Goal: Information Seeking & Learning: Find contact information

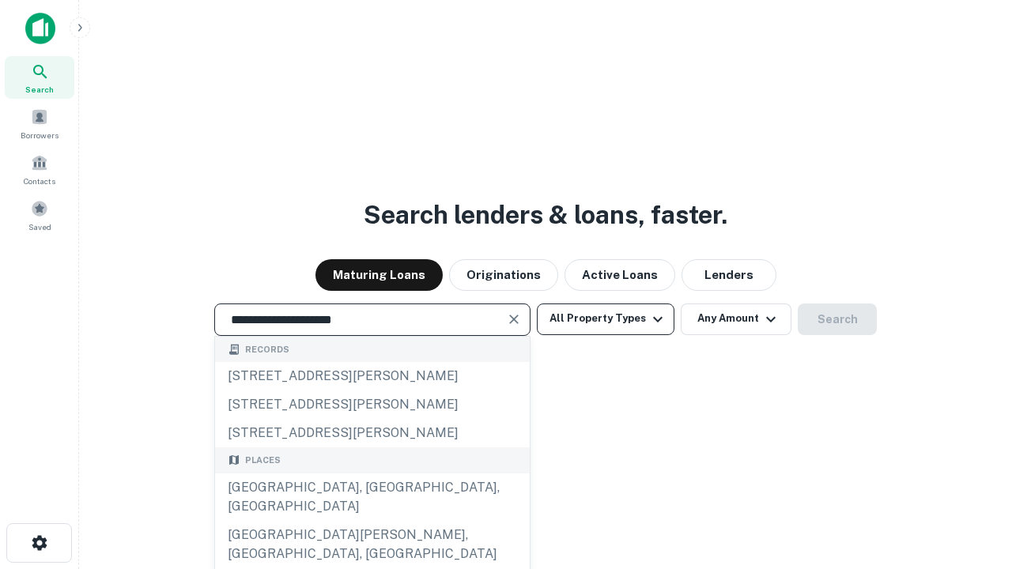
click at [371, 521] on div "[GEOGRAPHIC_DATA], [GEOGRAPHIC_DATA], [GEOGRAPHIC_DATA]" at bounding box center [372, 496] width 315 height 47
type input "**********"
click at [605, 319] on button "All Property Types" at bounding box center [606, 320] width 138 height 32
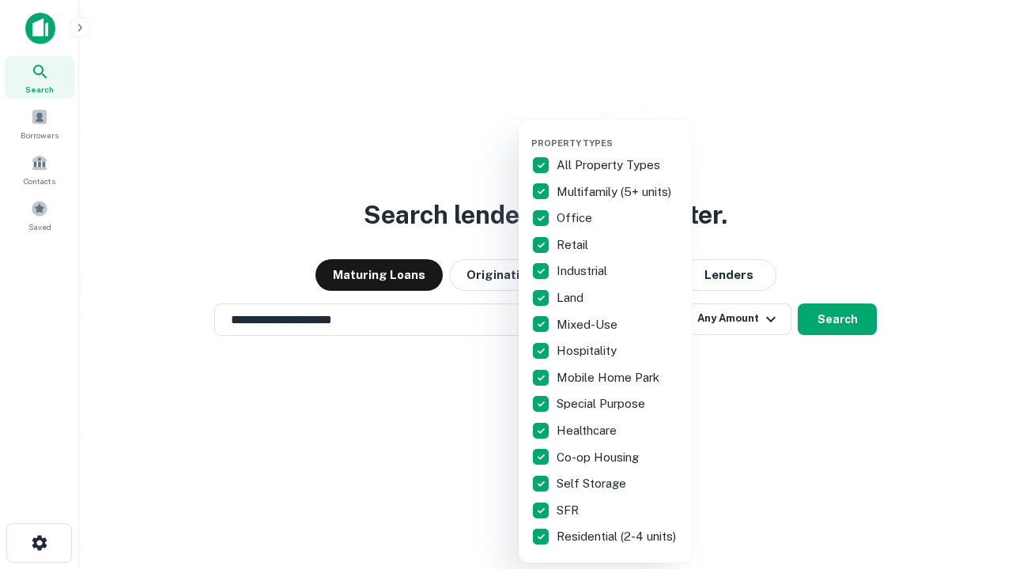
click at [618, 133] on button "button" at bounding box center [618, 133] width 174 height 1
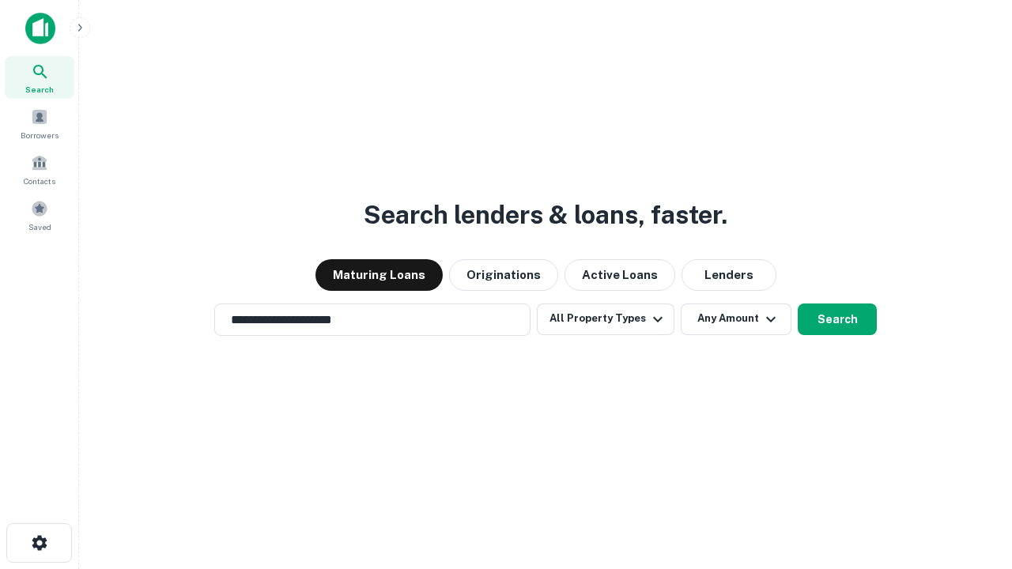
scroll to position [9, 190]
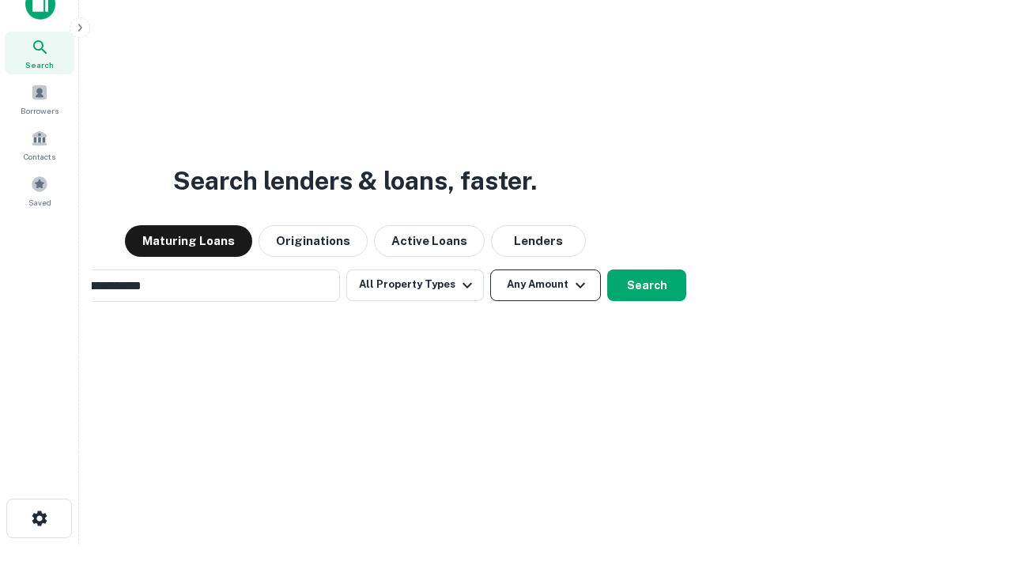
click at [490, 270] on button "Any Amount" at bounding box center [545, 286] width 111 height 32
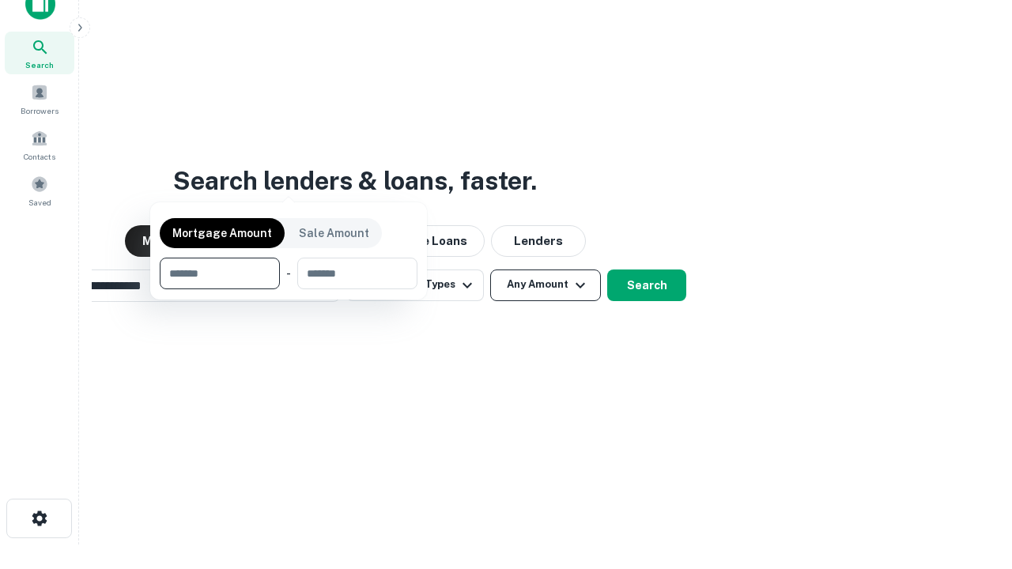
scroll to position [25, 0]
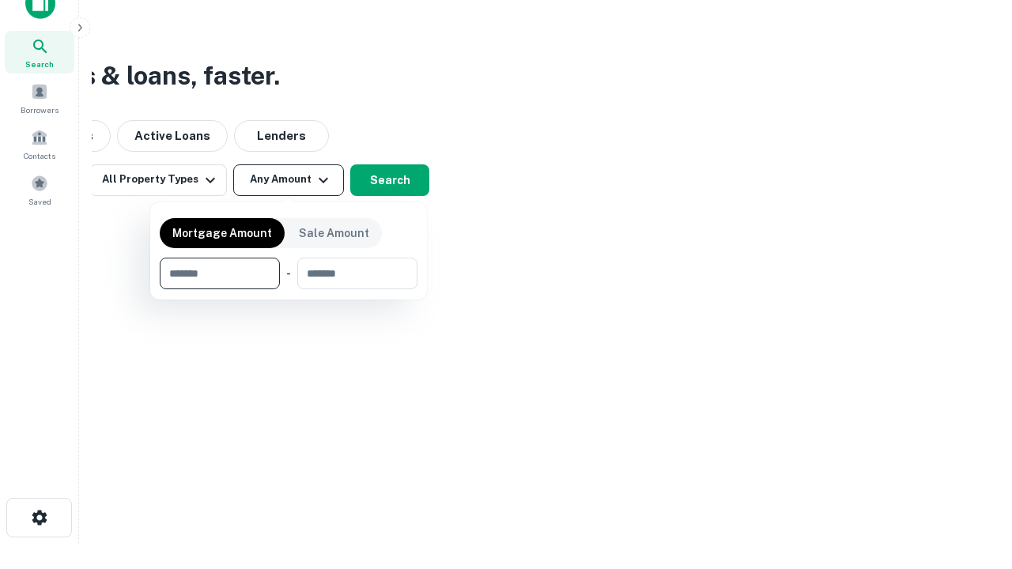
type input "*******"
click at [288, 289] on button "button" at bounding box center [289, 289] width 258 height 1
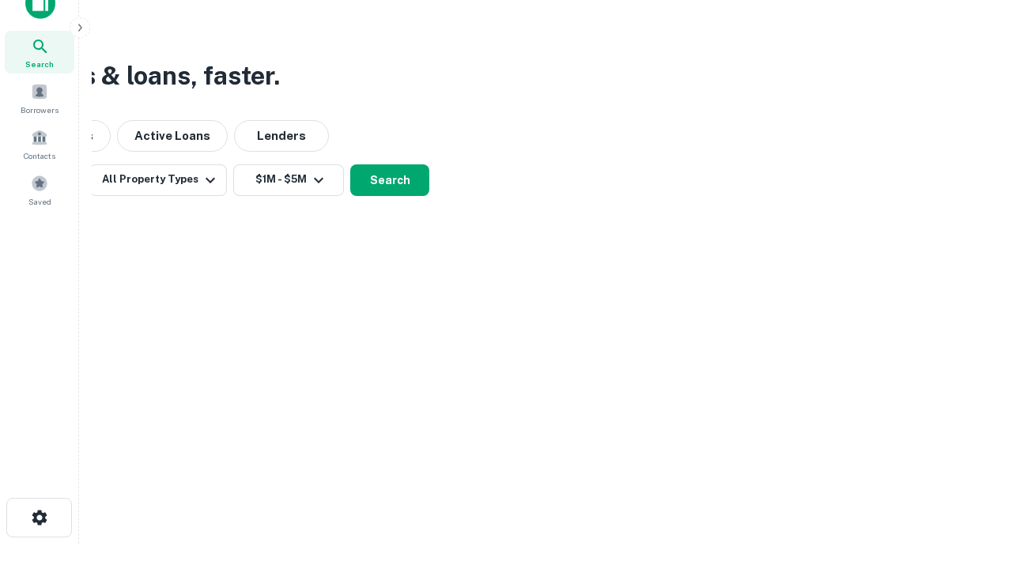
scroll to position [25, 0]
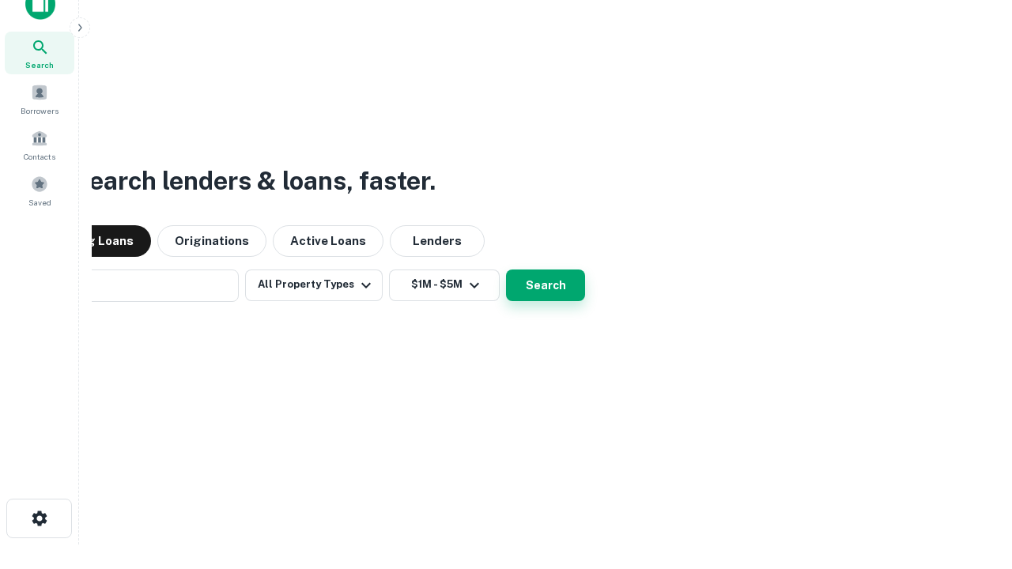
click at [506, 270] on button "Search" at bounding box center [545, 286] width 79 height 32
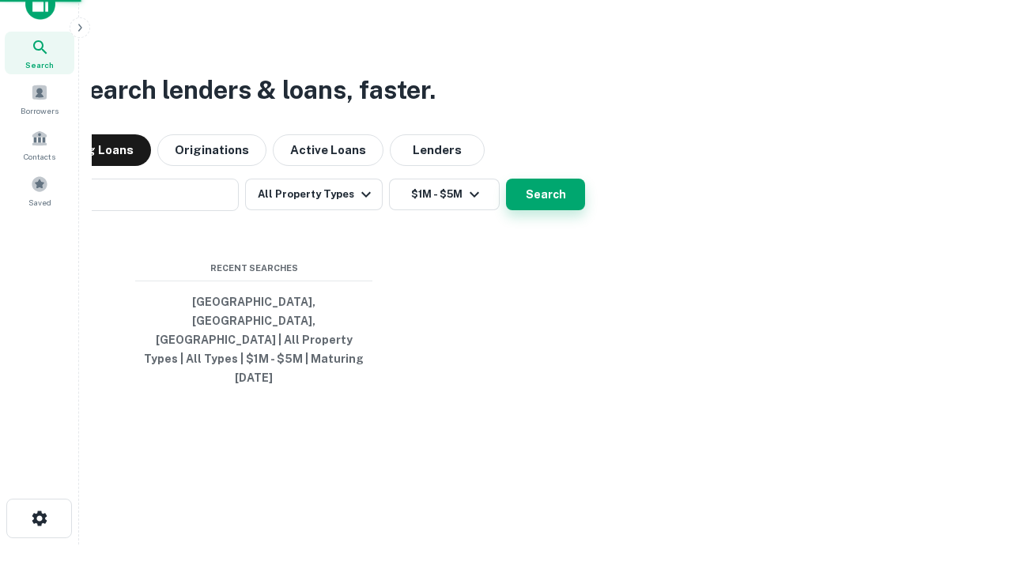
scroll to position [25, 0]
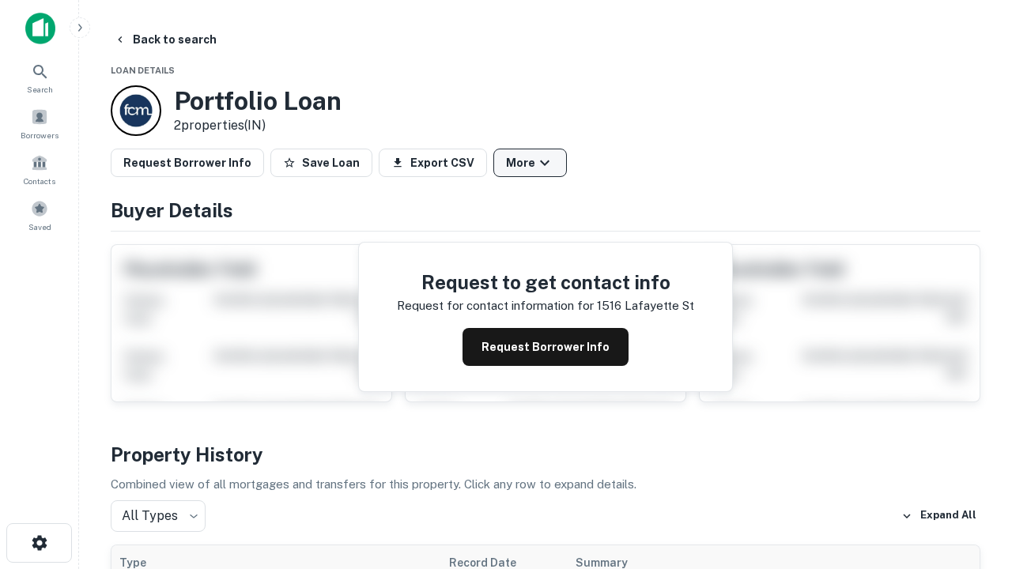
click at [530, 163] on button "More" at bounding box center [530, 163] width 74 height 28
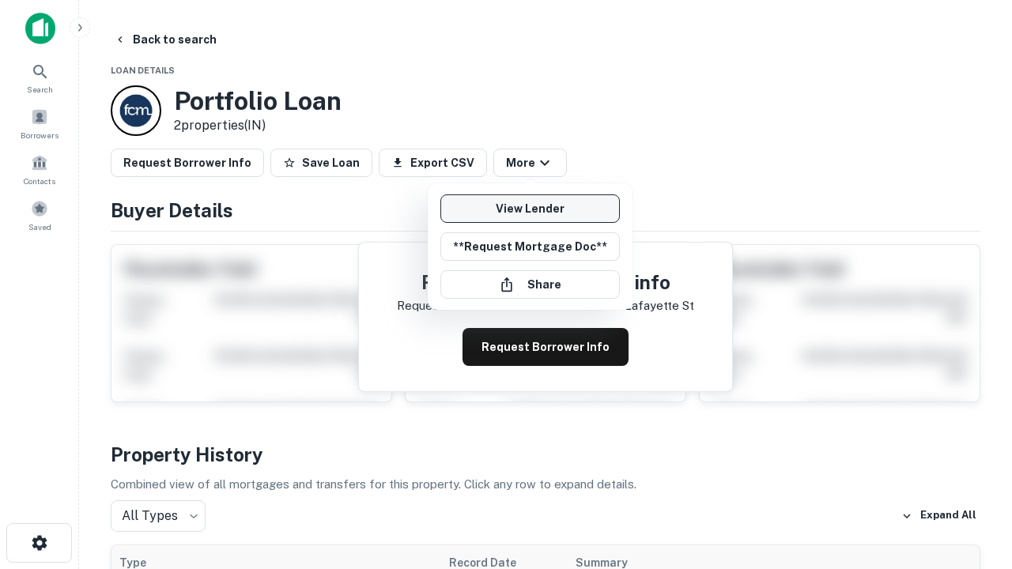
click at [530, 209] on link "View Lender" at bounding box center [529, 208] width 179 height 28
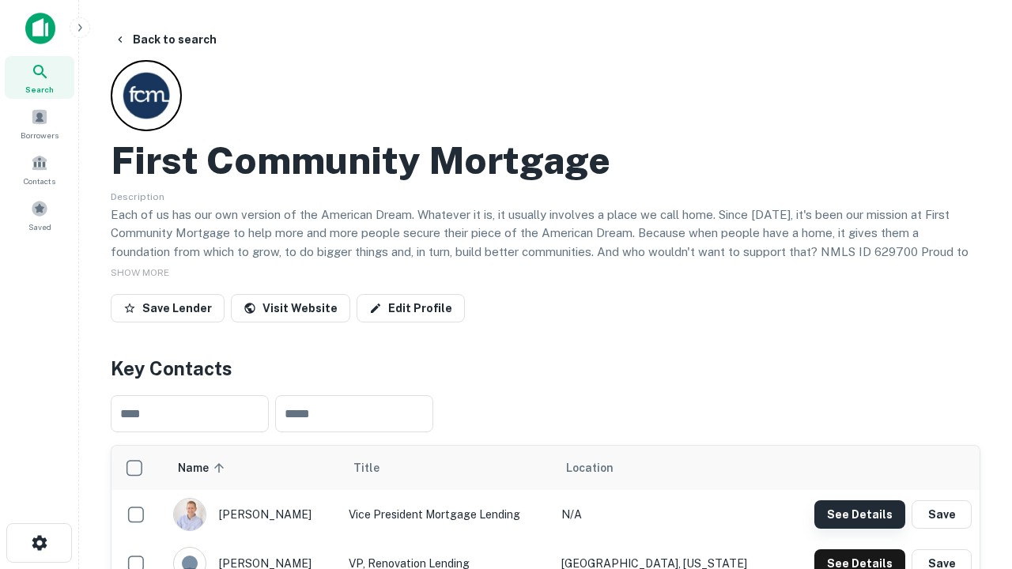
click at [859, 514] on button "See Details" at bounding box center [859, 514] width 91 height 28
click at [39, 543] on icon "button" at bounding box center [39, 542] width 19 height 19
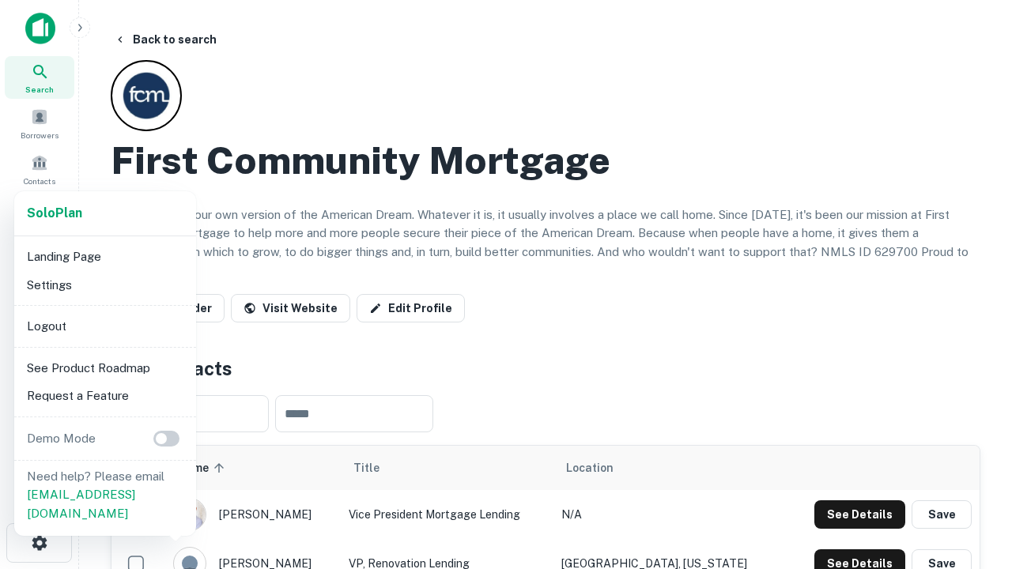
click at [104, 326] on li "Logout" at bounding box center [105, 326] width 169 height 28
